Goal: Transaction & Acquisition: Purchase product/service

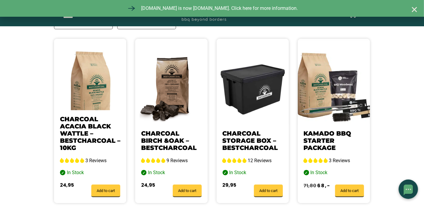
scroll to position [178, 0]
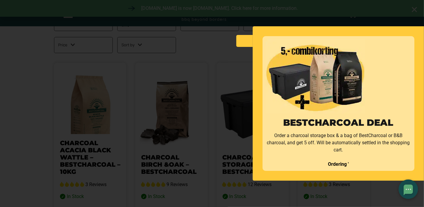
click at [44, 80] on div "BestCharcoal deal Order a charcoal storage box & a bag of BestCharcoal or B&B c…" at bounding box center [212, 103] width 424 height 207
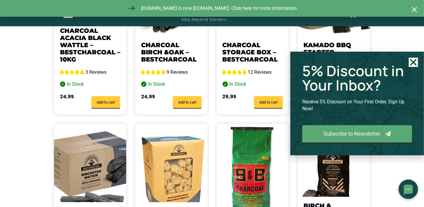
scroll to position [297, 0]
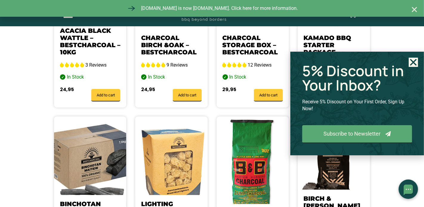
drag, startPoint x: 413, startPoint y: 65, endPoint x: 407, endPoint y: 66, distance: 5.9
click at [413, 64] on icon "Close" at bounding box center [412, 62] width 9 height 9
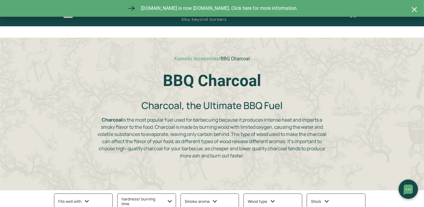
scroll to position [208, 0]
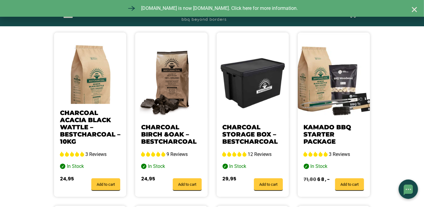
click at [163, 128] on link "Charcoal Birch &Oak – Bestcharcoal" at bounding box center [168, 134] width 55 height 22
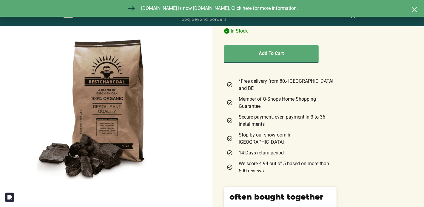
select select "most-helpful"
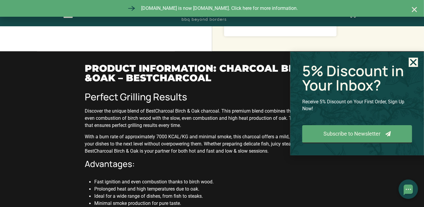
scroll to position [626, 0]
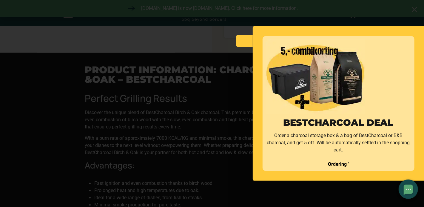
click at [244, 40] on link at bounding box center [244, 41] width 16 height 12
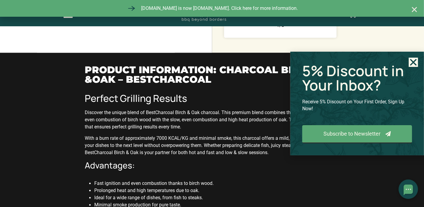
click at [413, 64] on icon "Close" at bounding box center [412, 62] width 9 height 9
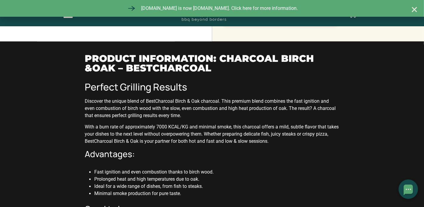
scroll to position [656, 0]
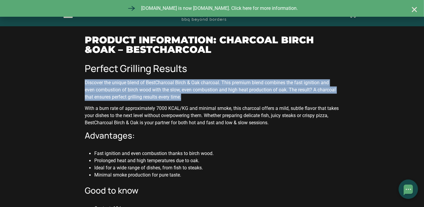
drag, startPoint x: 79, startPoint y: 65, endPoint x: 203, endPoint y: 83, distance: 124.8
click at [202, 83] on p "Discover the unique blend of BestCharcoal Birch & Oak charcoal. This premium bl…" at bounding box center [212, 89] width 254 height 21
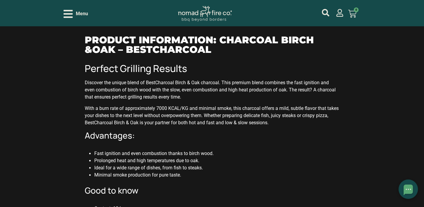
click at [91, 105] on p "With a burn rate of approximately 7000 KCAL/KG and minimal smoke, this charcoal…" at bounding box center [212, 115] width 254 height 21
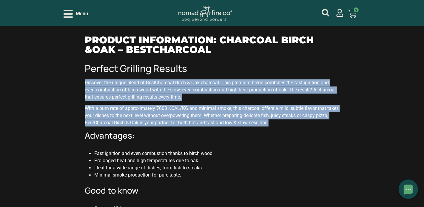
drag, startPoint x: 80, startPoint y: 65, endPoint x: 310, endPoint y: 107, distance: 233.1
click at [310, 116] on icon at bounding box center [309, 116] width 4 height 4
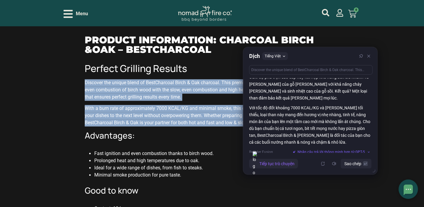
scroll to position [17, 0]
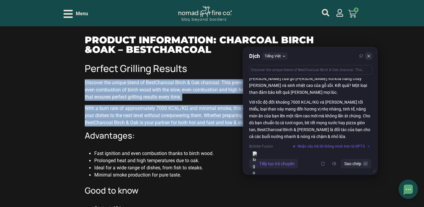
click at [370, 56] on icon at bounding box center [368, 56] width 4 height 4
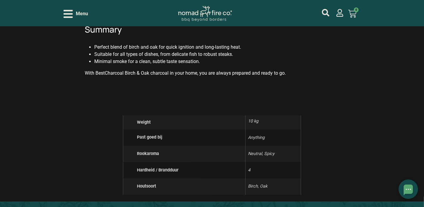
scroll to position [745, 0]
